Goal: Unclear

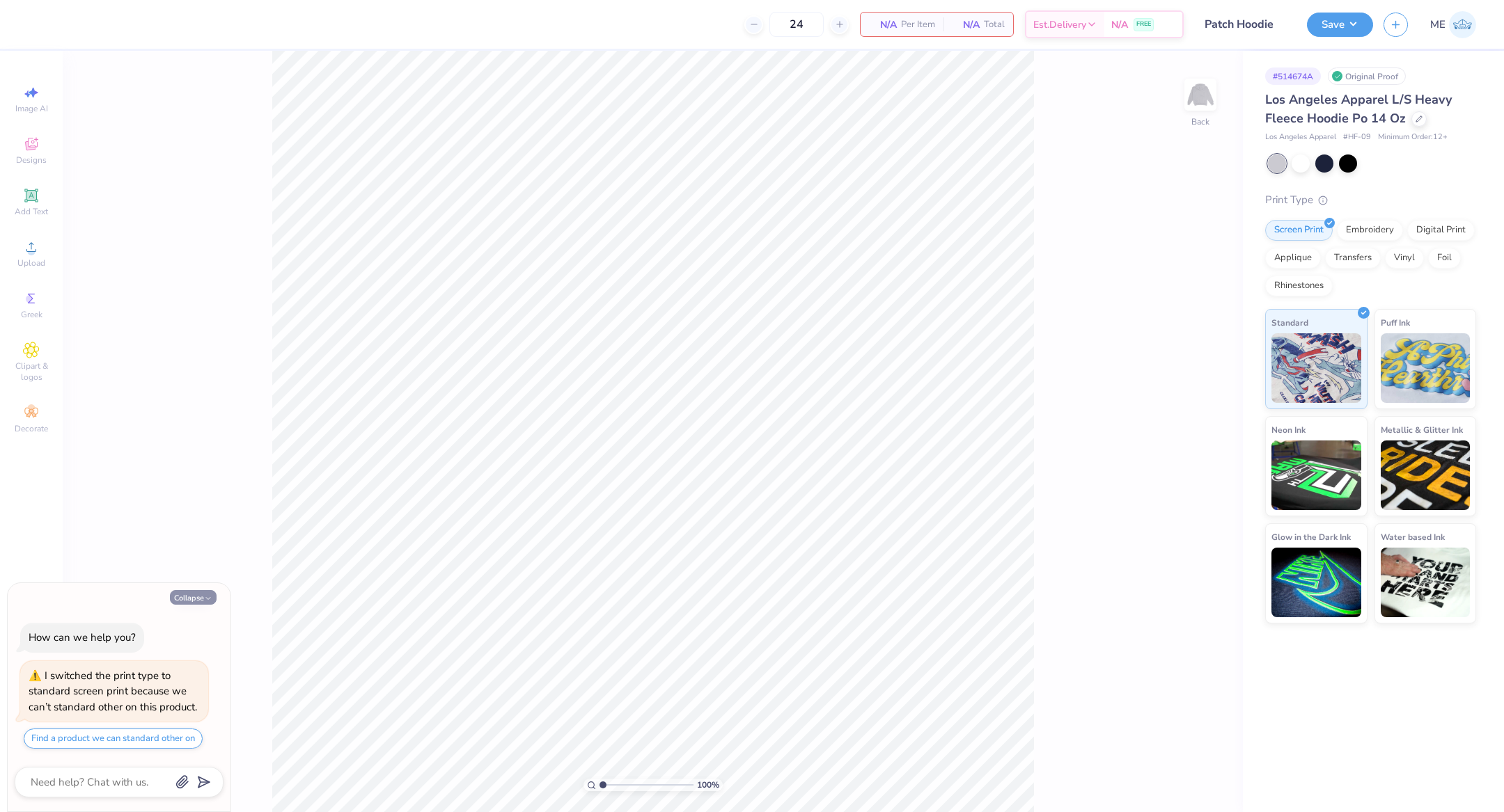
click at [206, 599] on polyline "button" at bounding box center [208, 599] width 4 height 2
type textarea "x"
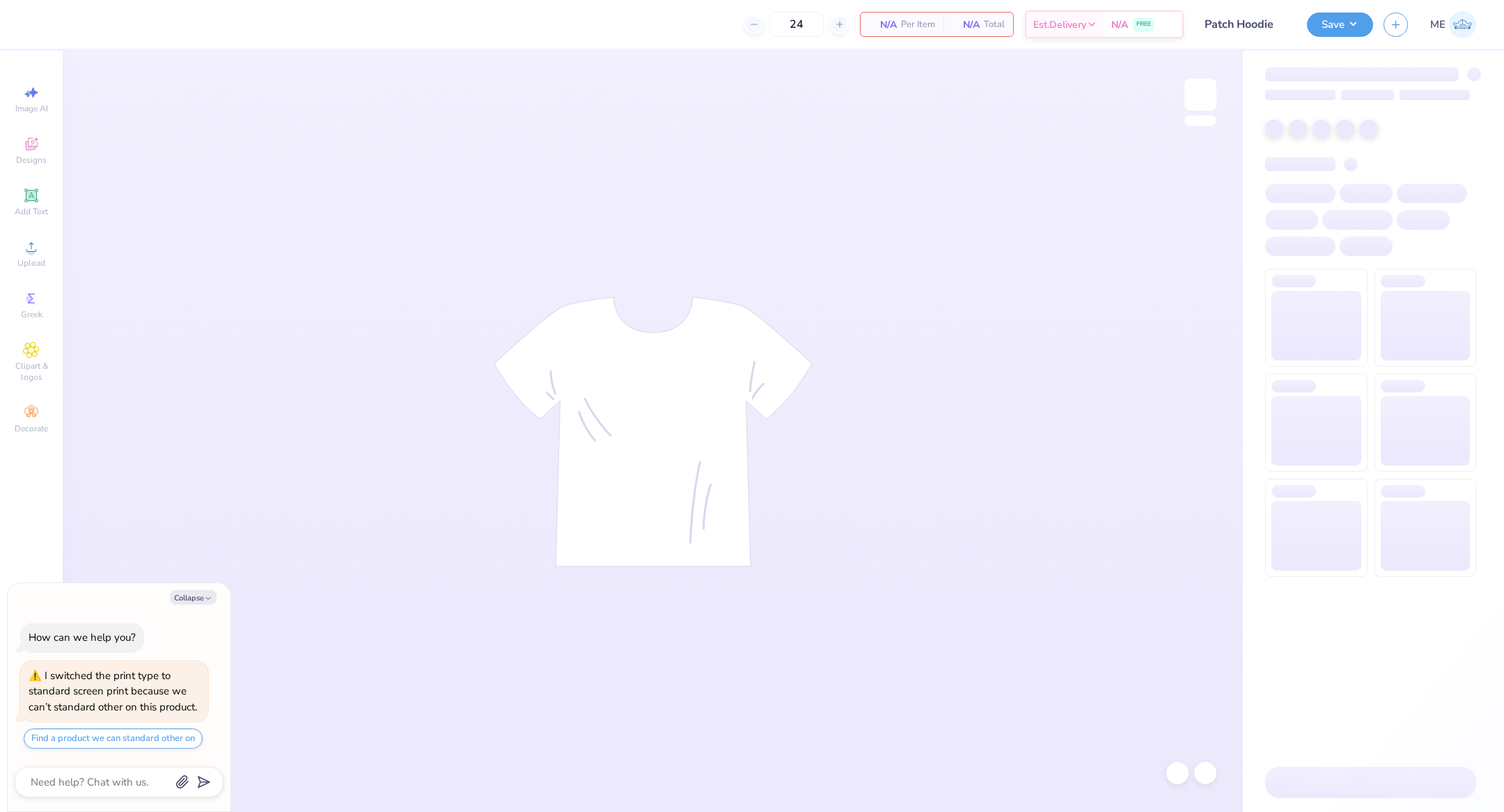
type textarea "x"
